Goal: Find specific page/section: Find specific page/section

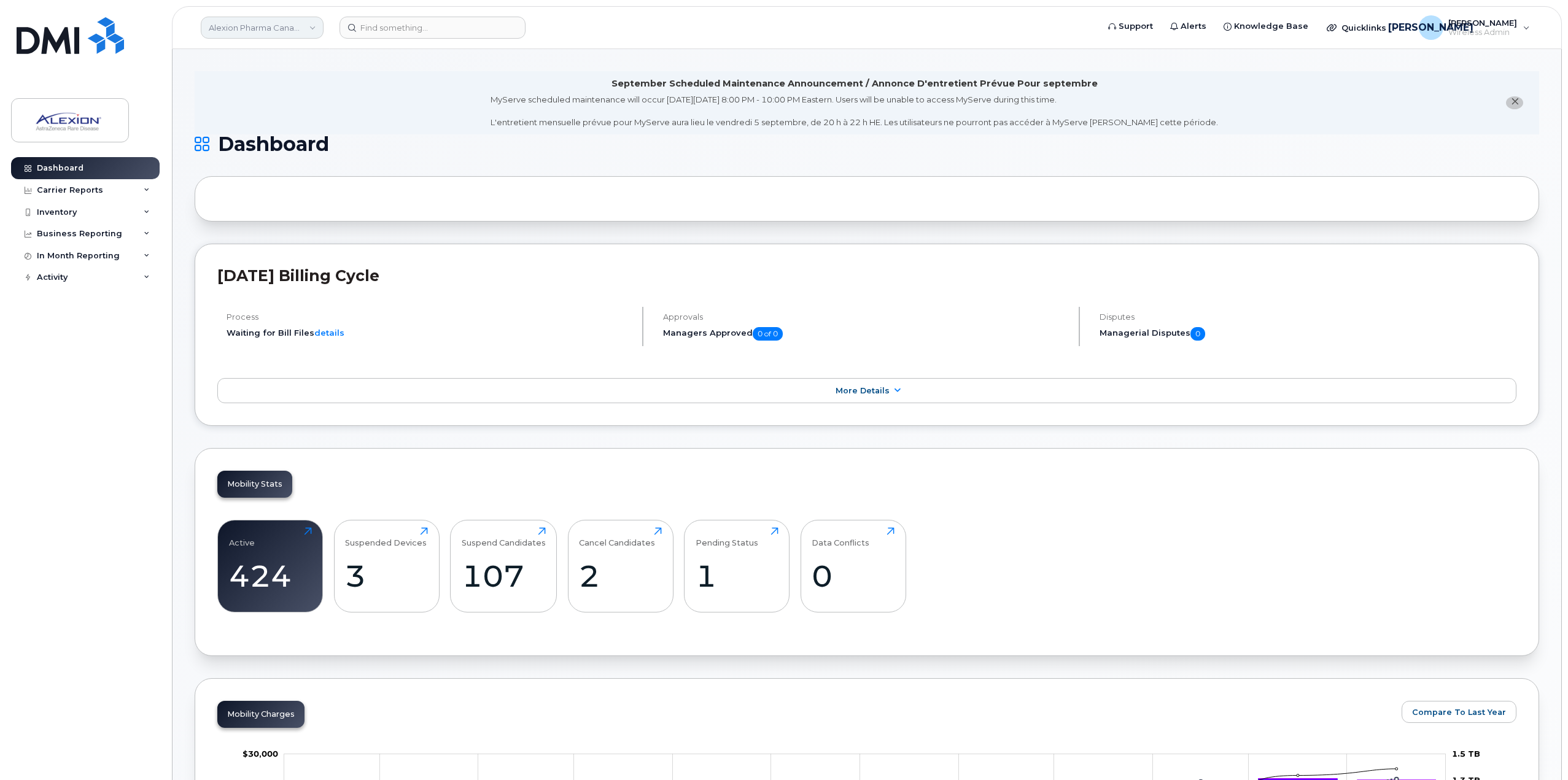
click at [271, 25] on link "Alexion Pharma Canada Corp" at bounding box center [262, 27] width 123 height 22
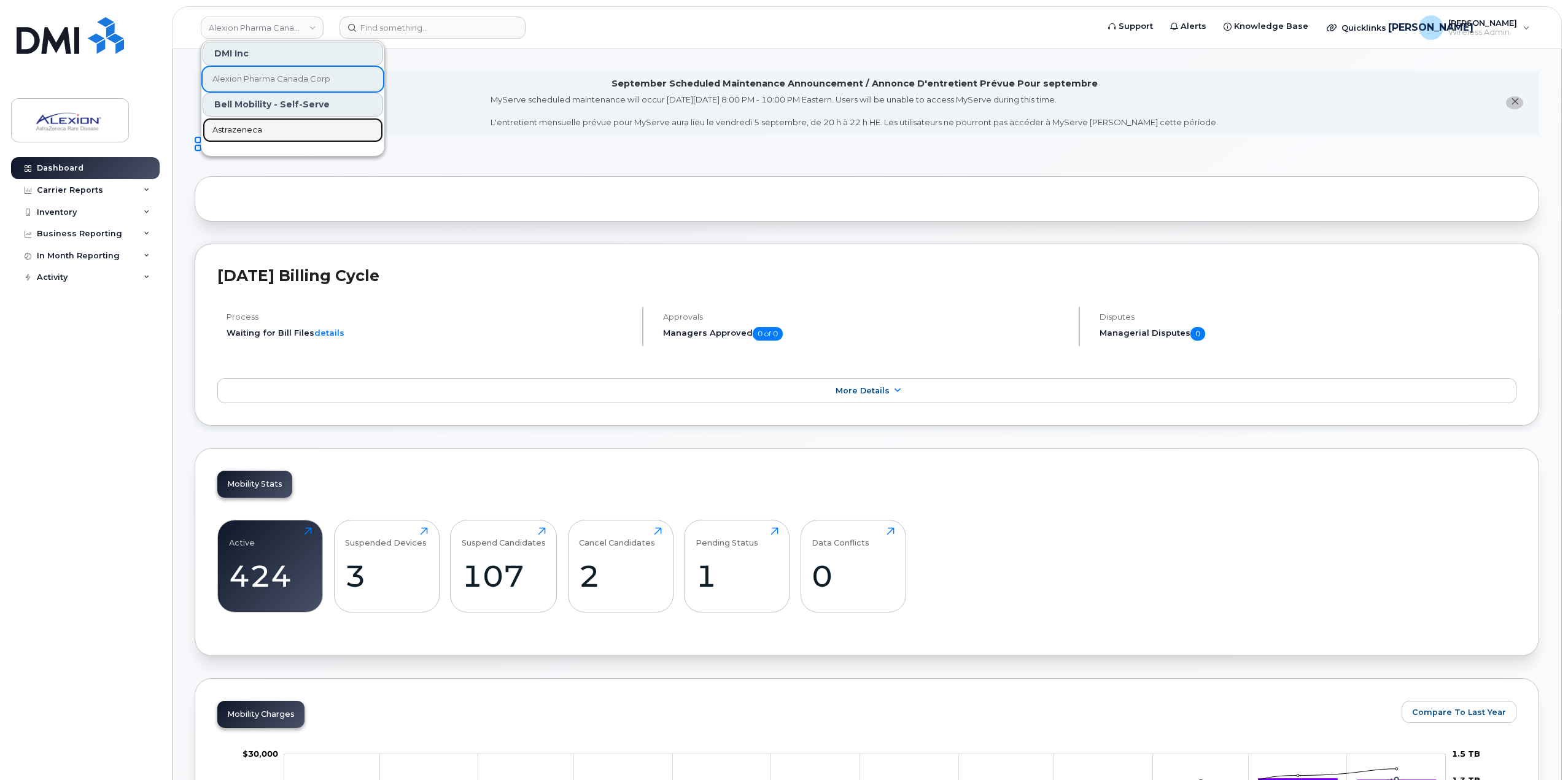
drag, startPoint x: 260, startPoint y: 133, endPoint x: 274, endPoint y: 125, distance: 16.1
click at [261, 132] on span "Astrazeneca" at bounding box center [236, 130] width 50 height 13
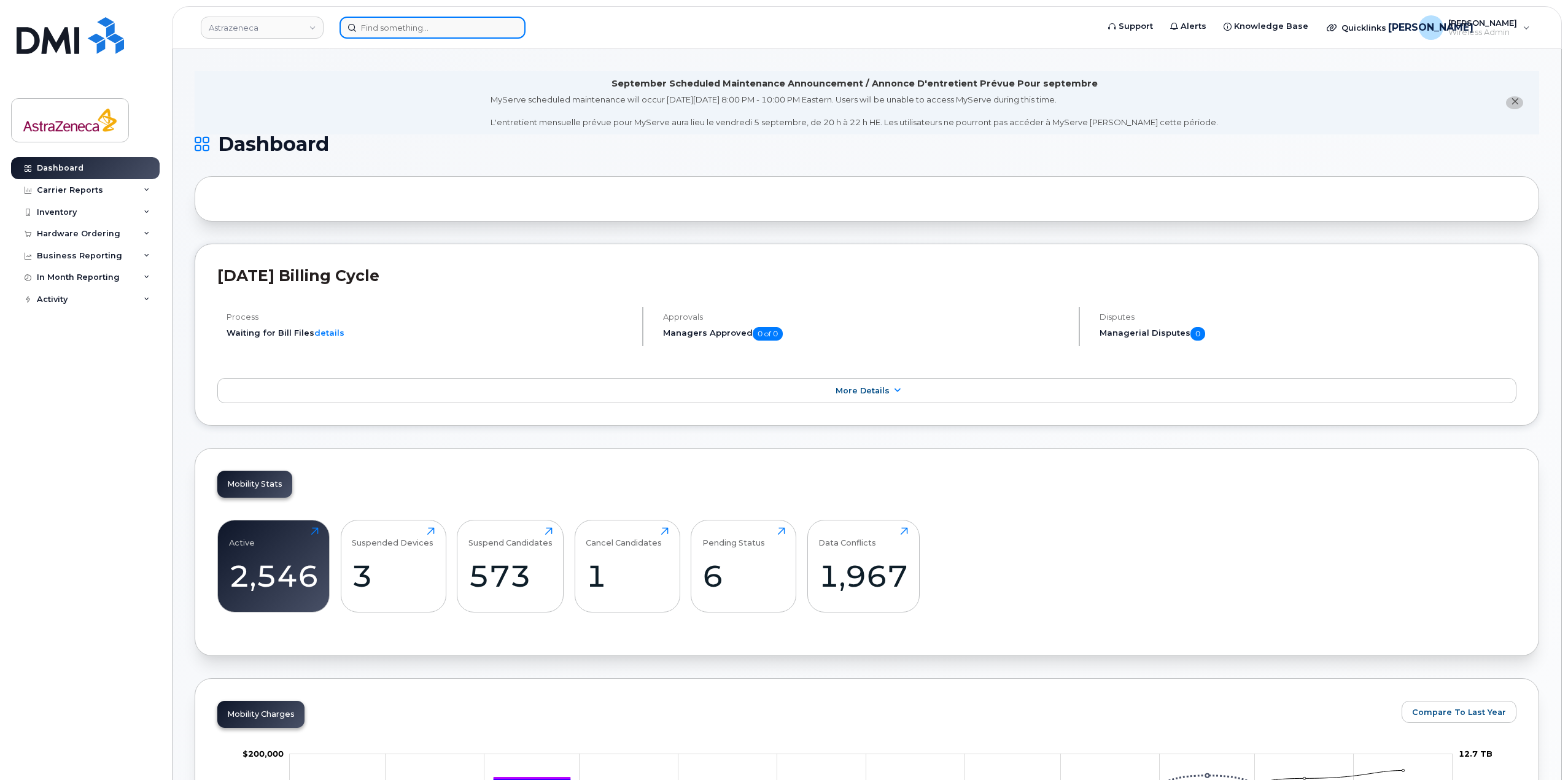
click at [414, 25] on input at bounding box center [432, 27] width 186 height 22
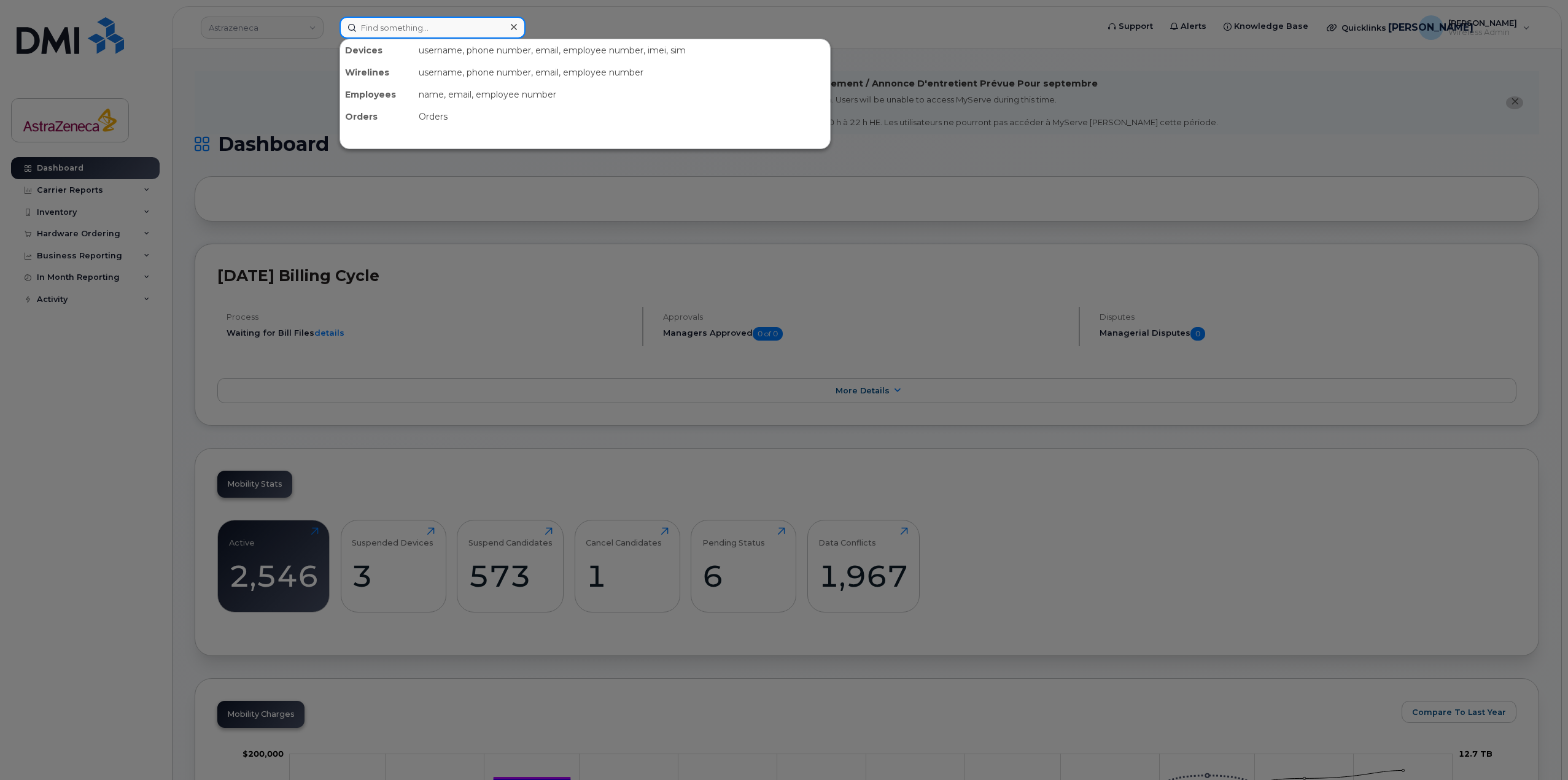
click at [437, 34] on input at bounding box center [432, 27] width 186 height 22
click at [405, 31] on input "ivan" at bounding box center [432, 27] width 186 height 22
click at [404, 32] on input "ivan" at bounding box center [432, 27] width 186 height 22
click at [404, 33] on input "ivan" at bounding box center [432, 27] width 186 height 22
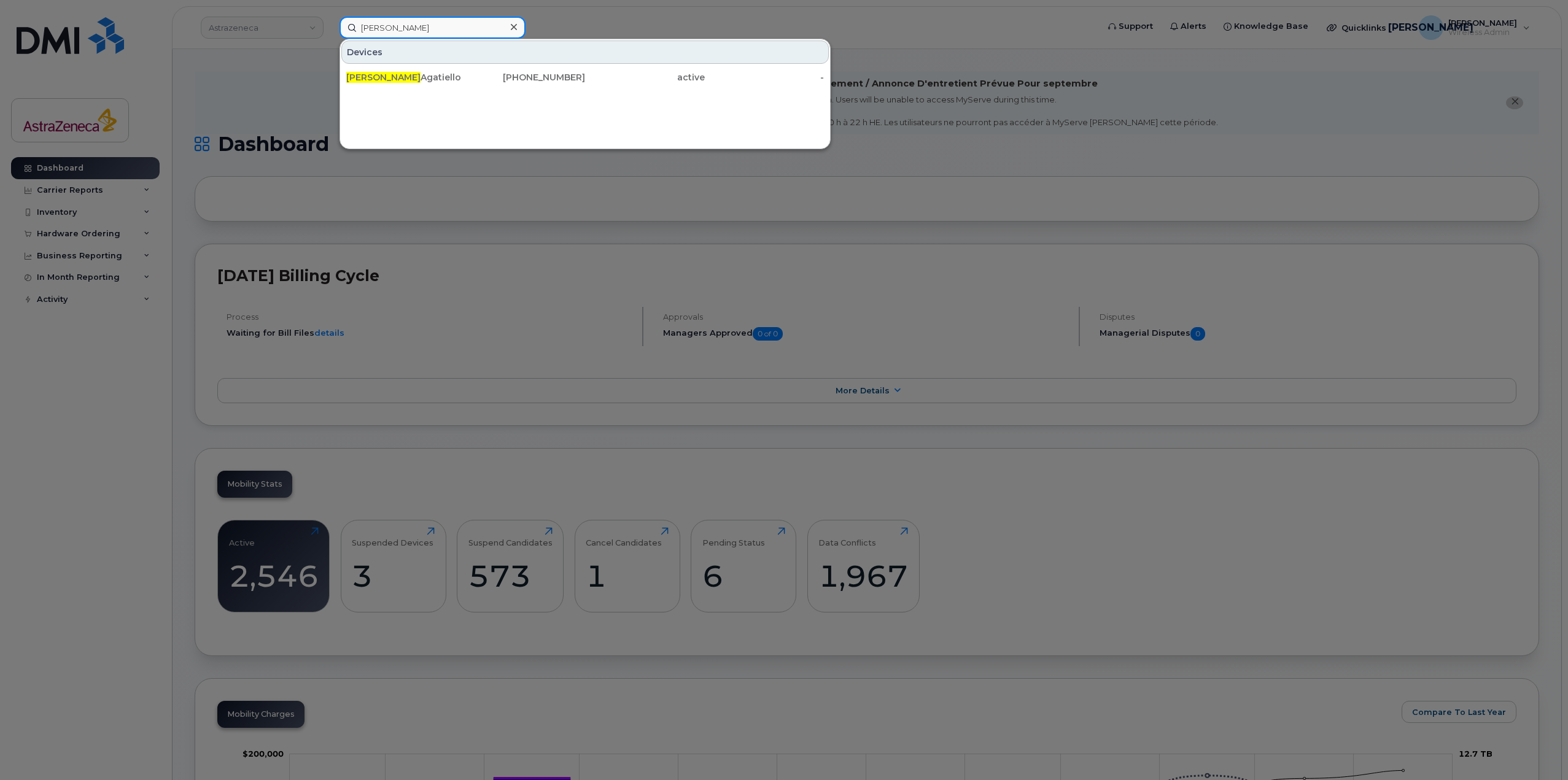
paste input "6478296206"
type input "6478296206"
drag, startPoint x: 467, startPoint y: 78, endPoint x: 693, endPoint y: 380, distance: 377.2
click at [467, 78] on div "647 - 829 - 6206" at bounding box center [525, 77] width 120 height 13
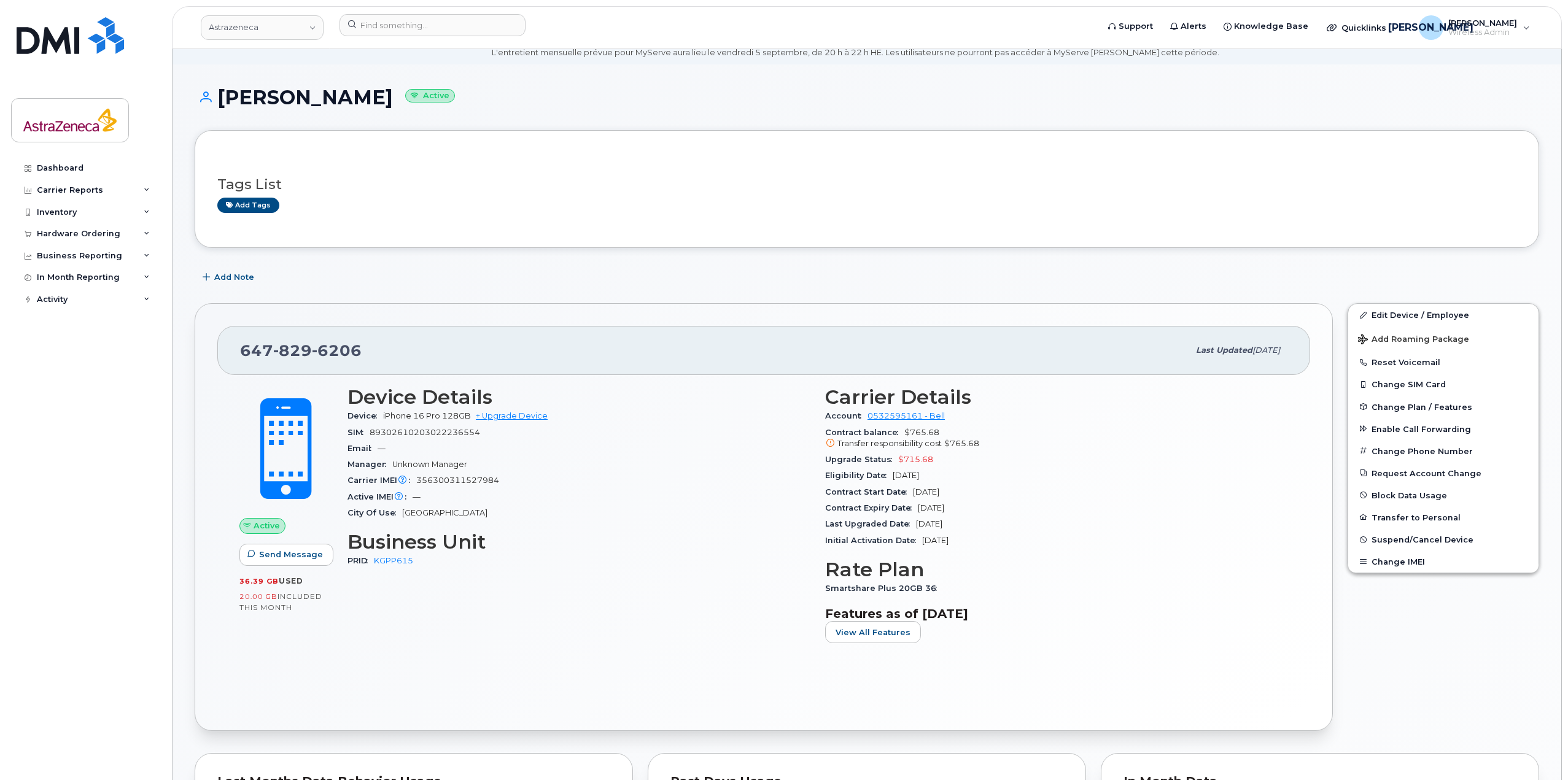
scroll to position [123, 0]
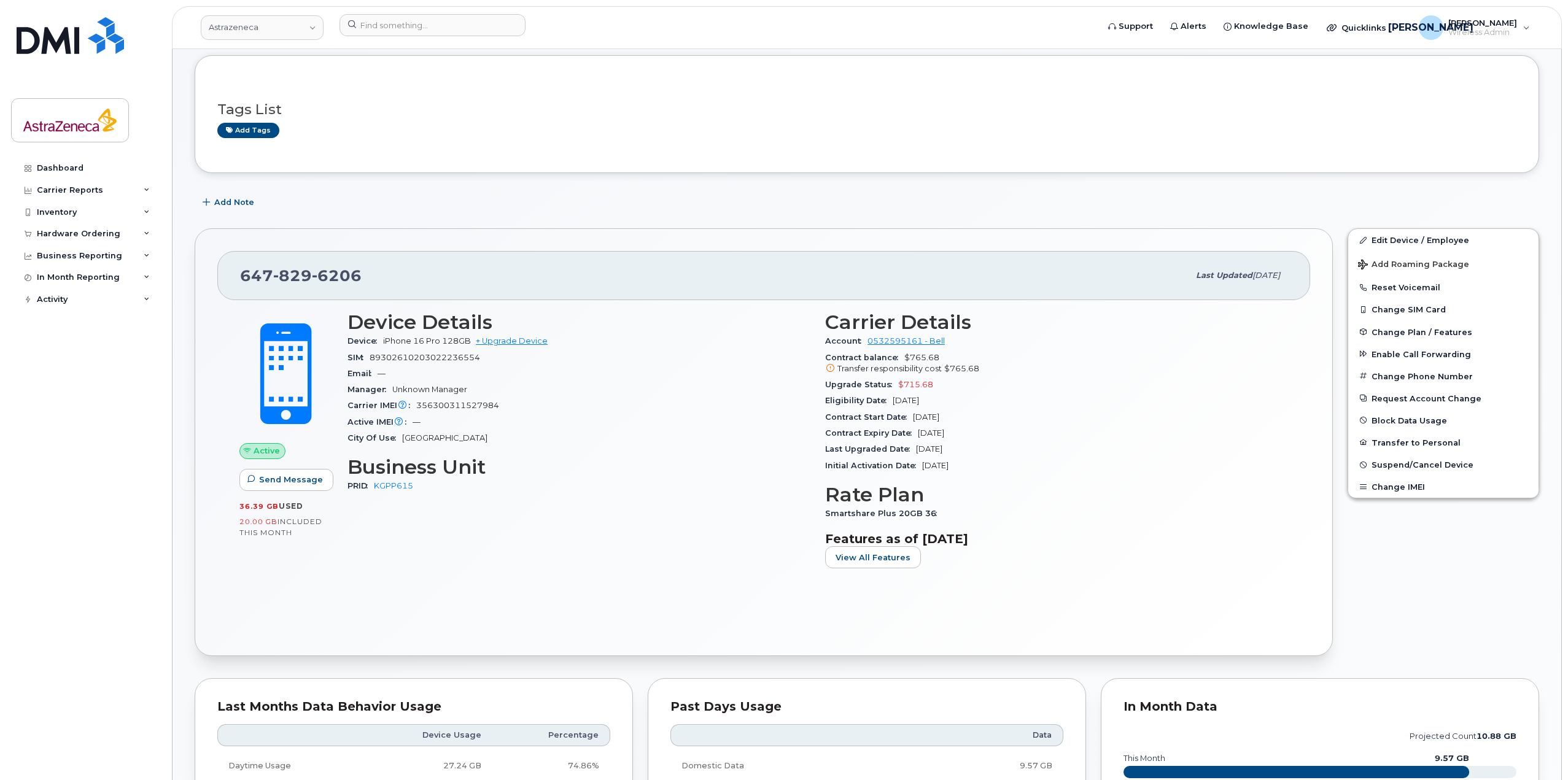
click at [893, 400] on div "Eligibility Date [DATE]" at bounding box center [1056, 401] width 463 height 16
click at [915, 378] on section "Carrier Details Account 0532595161 - Bell Contract balance $765.68 Transfer res…" at bounding box center [1056, 392] width 463 height 162
click at [914, 379] on div "Upgrade Status $715.68" at bounding box center [1056, 385] width 463 height 16
click at [914, 380] on span "$715.68" at bounding box center [916, 384] width 35 height 9
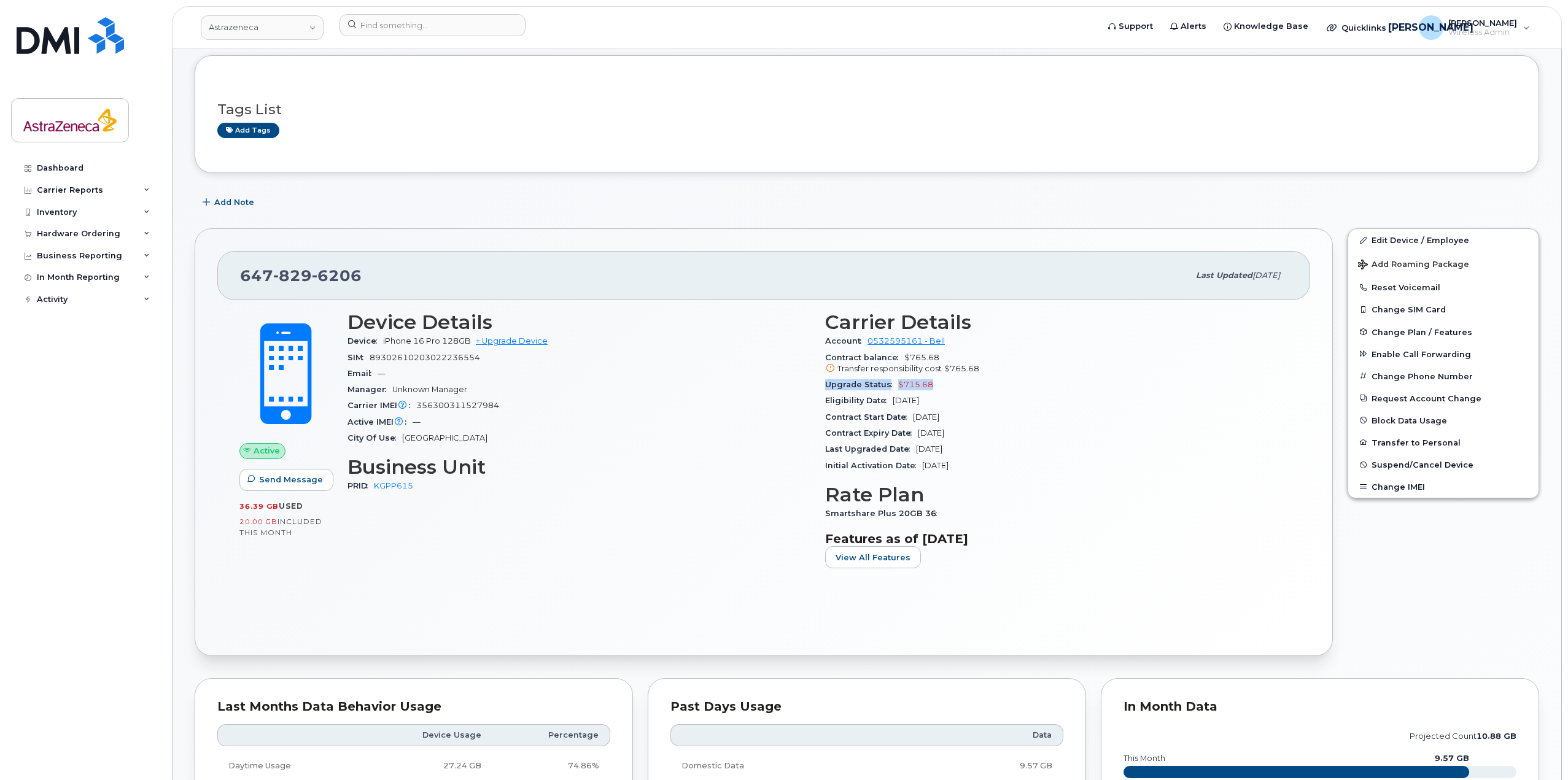
click at [914, 385] on span "$715.68" at bounding box center [916, 384] width 35 height 9
click at [941, 387] on div "Upgrade Status $715.68" at bounding box center [1056, 385] width 463 height 16
drag, startPoint x: 941, startPoint y: 391, endPoint x: 905, endPoint y: 390, distance: 36.0
click at [905, 390] on div "Upgrade Status $715.68" at bounding box center [1056, 385] width 463 height 16
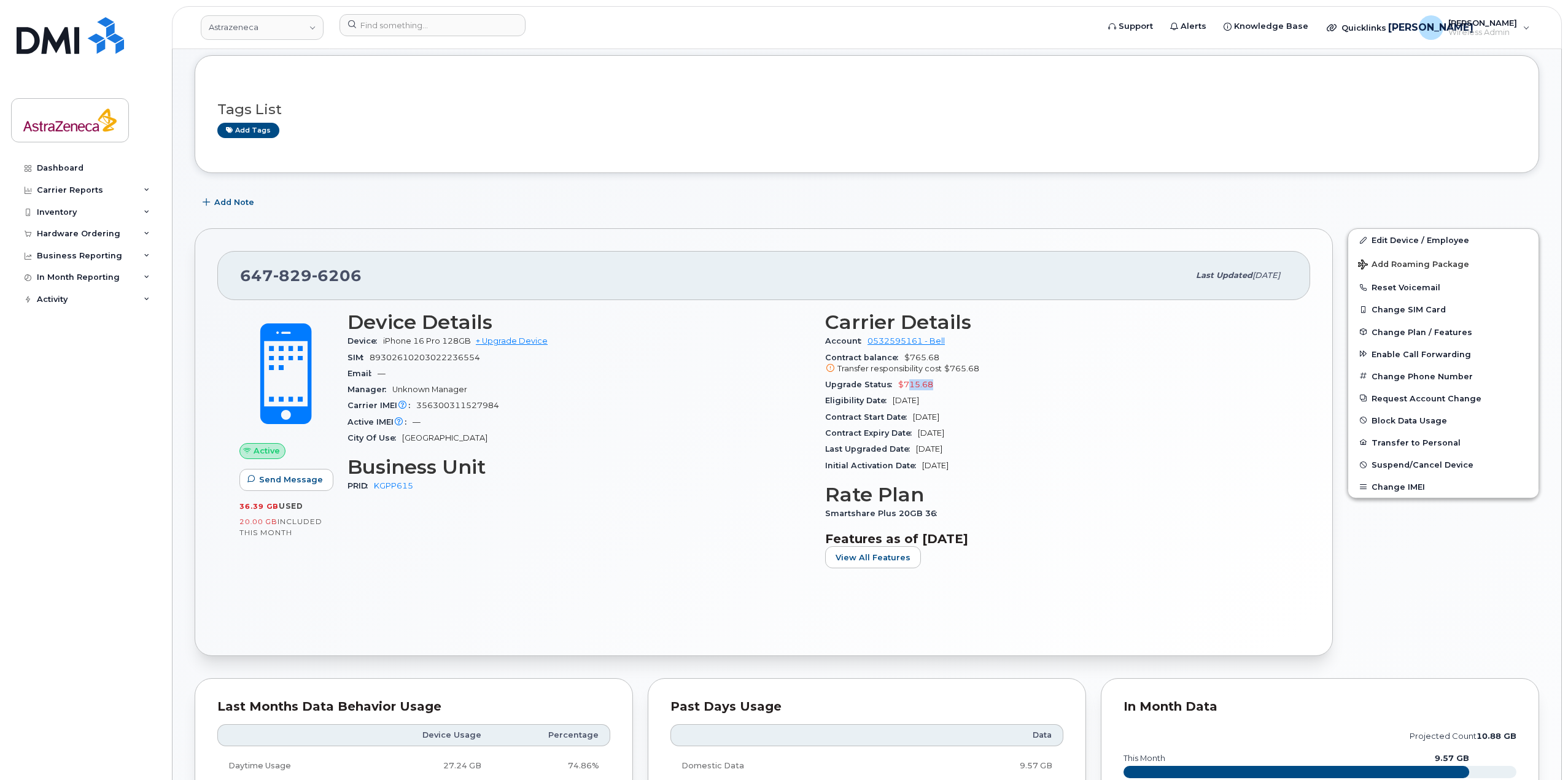
copy span "15.68"
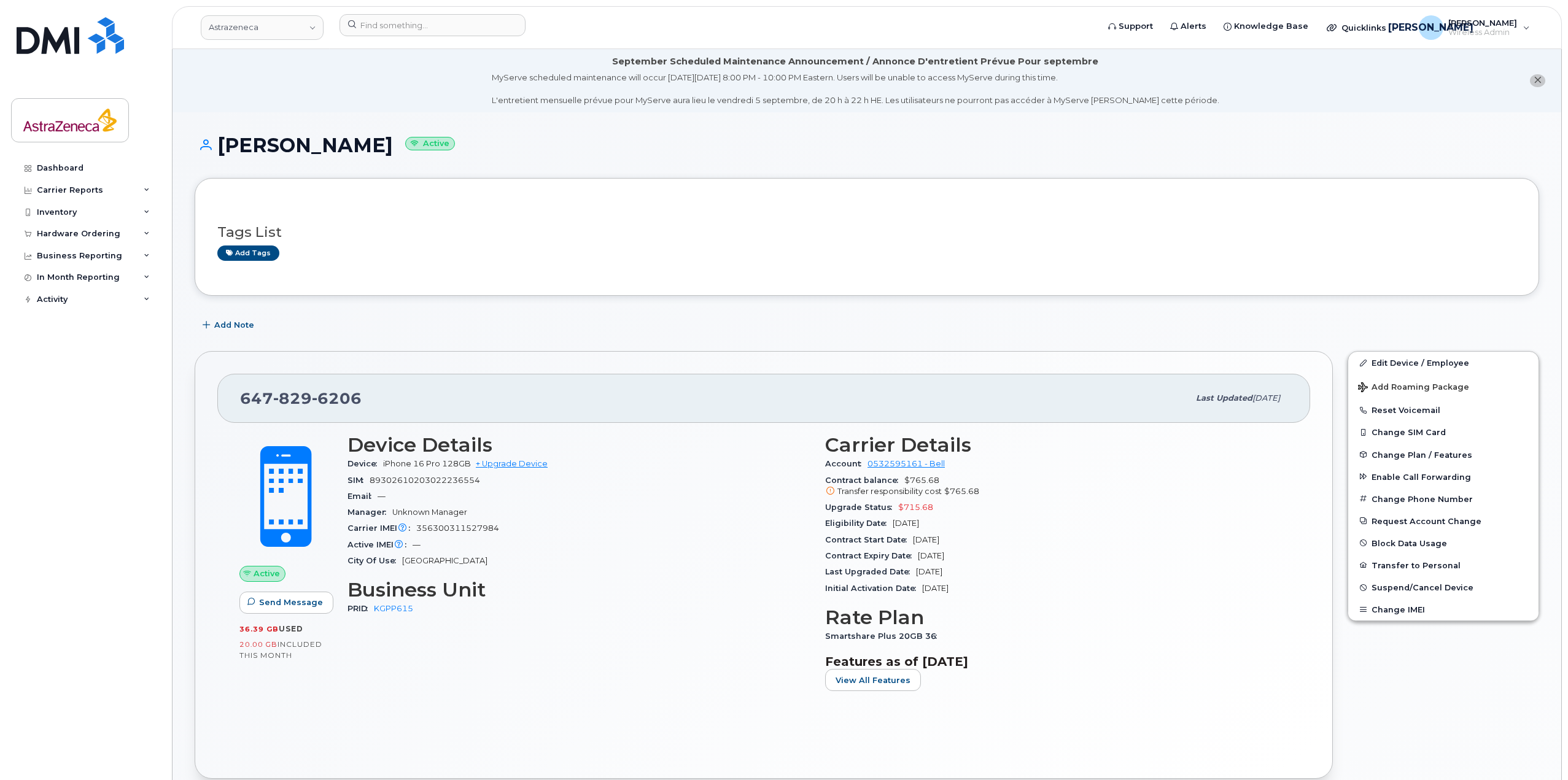
click at [290, 624] on span "used" at bounding box center [291, 628] width 24 height 9
click at [518, 663] on div "Device Details Device iPhone 16 Pro 128GB + Upgrade Device SIM [TECHNICAL_ID] E…" at bounding box center [579, 568] width 478 height 282
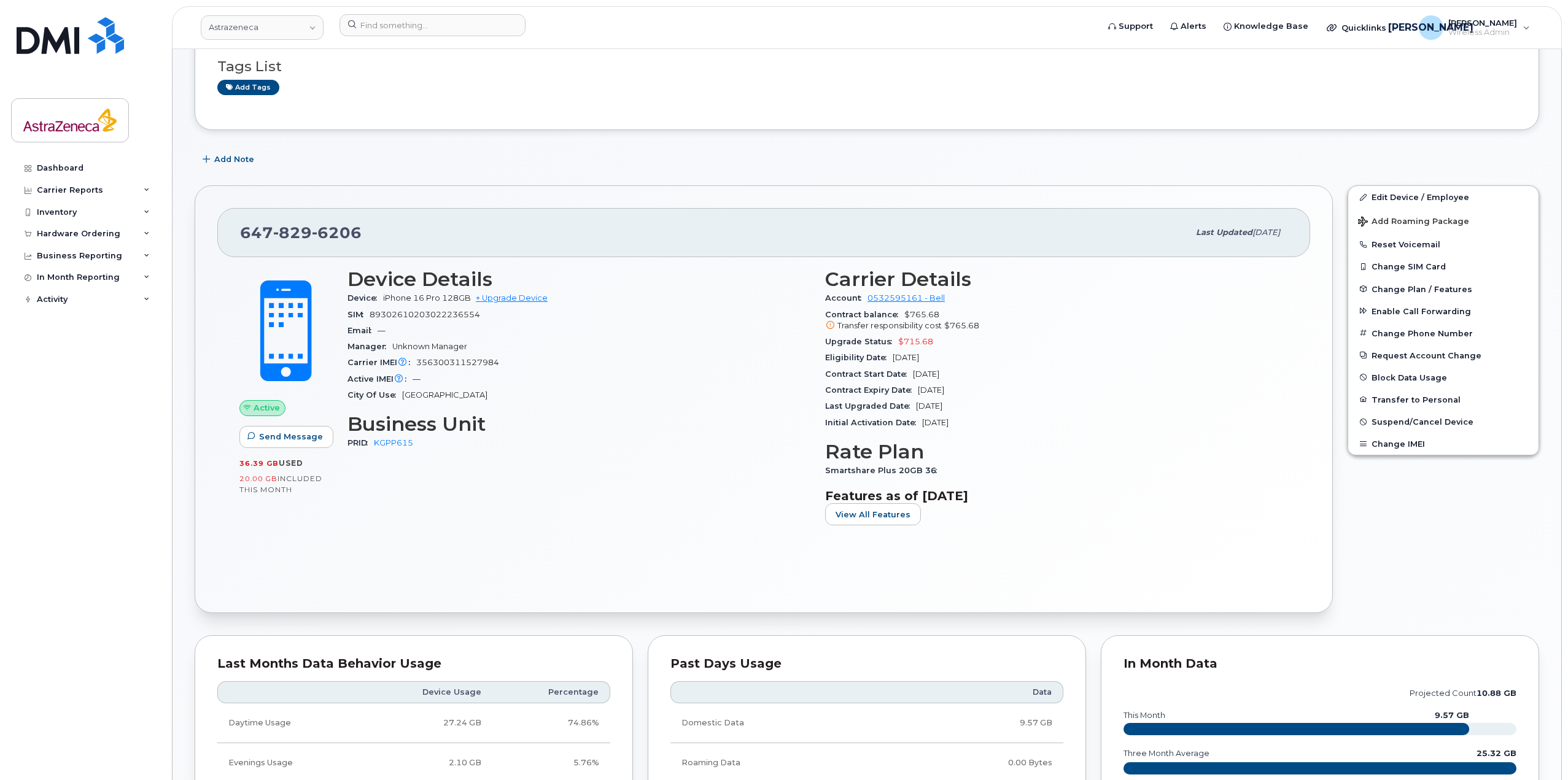
scroll to position [184, 0]
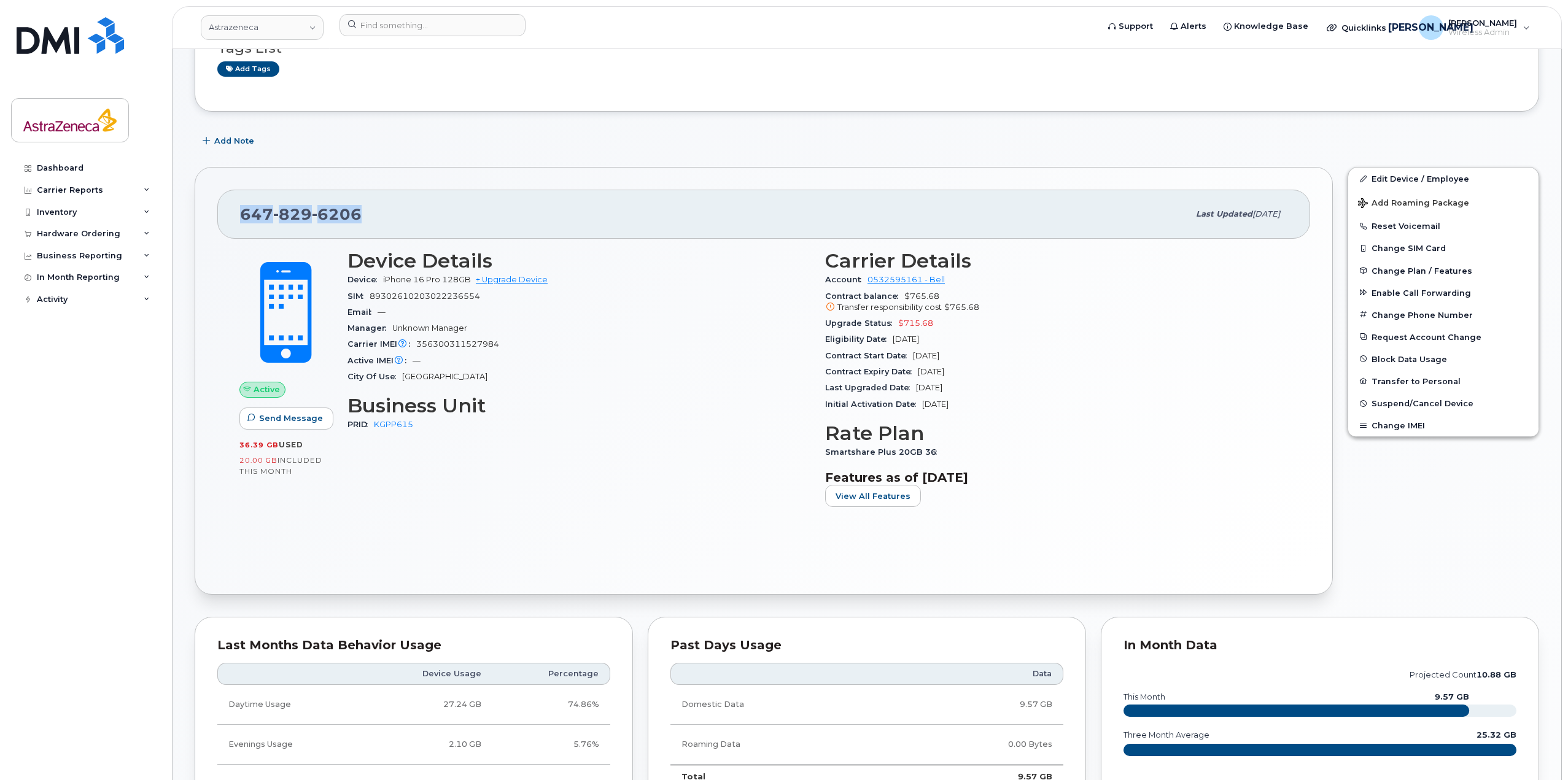
drag, startPoint x: 359, startPoint y: 209, endPoint x: 244, endPoint y: 207, distance: 115.0
click at [244, 207] on span "[PHONE_NUMBER]" at bounding box center [301, 214] width 122 height 18
copy span "[PHONE_NUMBER]"
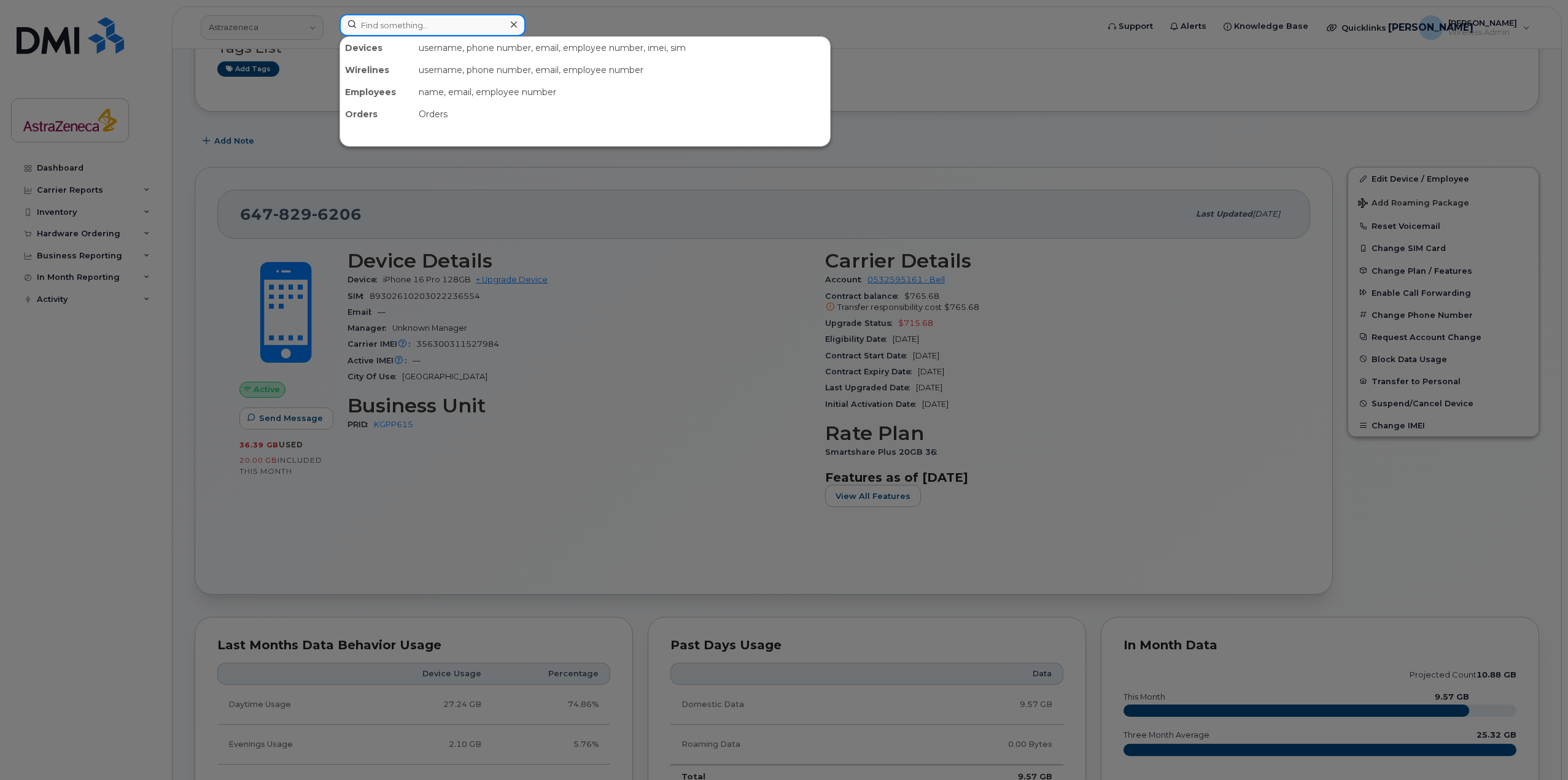
click at [415, 18] on input at bounding box center [432, 25] width 186 height 22
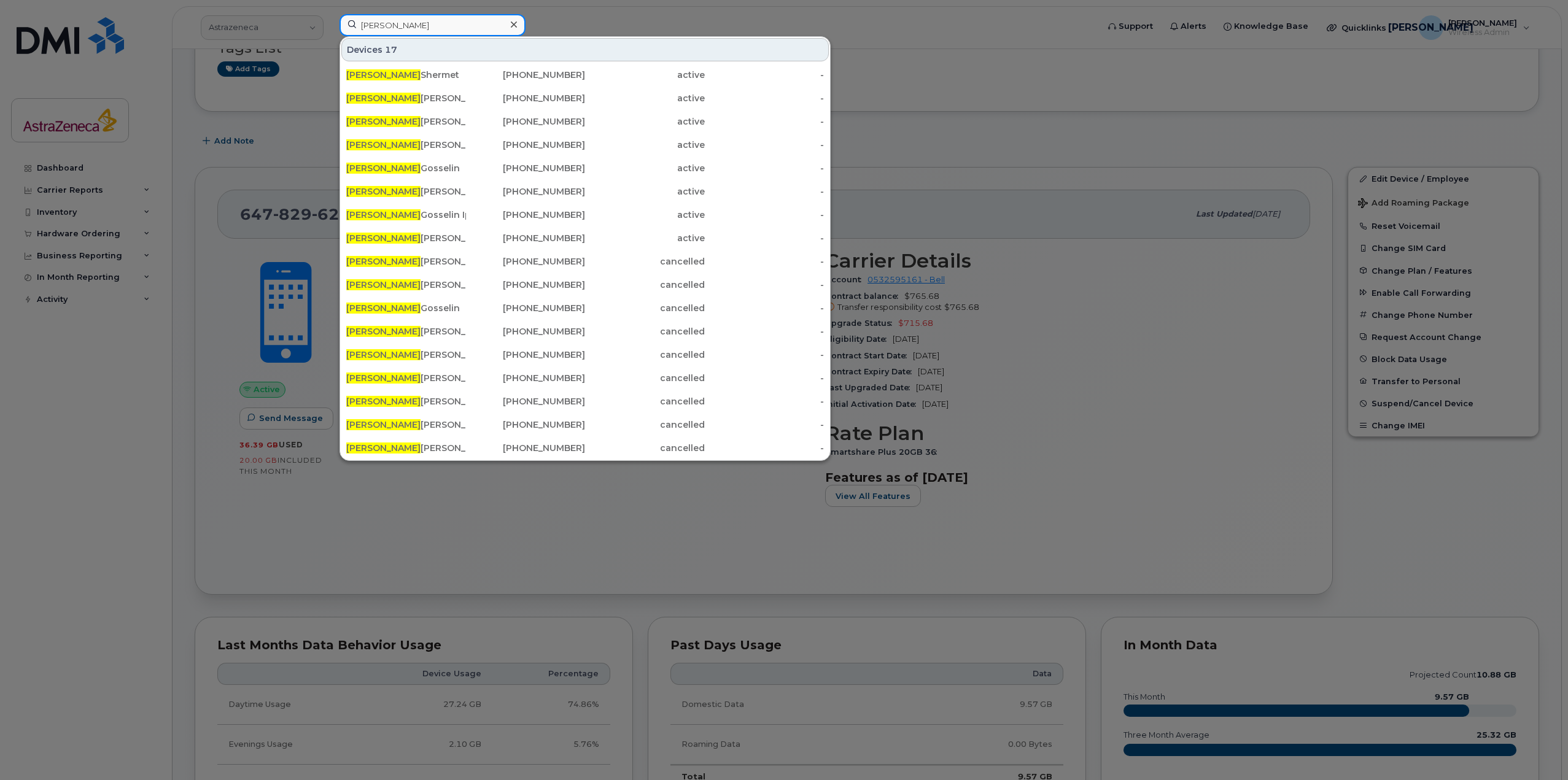
type input "[PERSON_NAME]"
click at [422, 63] on div "[PERSON_NAME] [PHONE_NUMBER] active - [PERSON_NAME] [PHONE_NUMBER] active - [PE…" at bounding box center [586, 261] width 490 height 398
click at [423, 69] on div "[PERSON_NAME]" at bounding box center [406, 75] width 120 height 22
